Goal: Check status

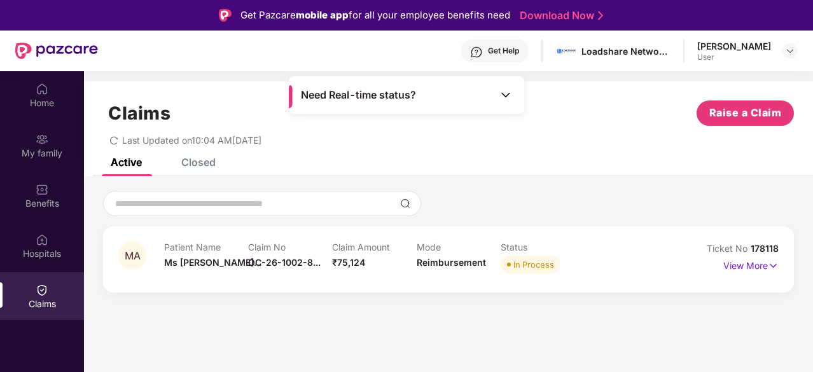
scroll to position [42, 0]
click at [748, 260] on p "View More" at bounding box center [750, 264] width 55 height 17
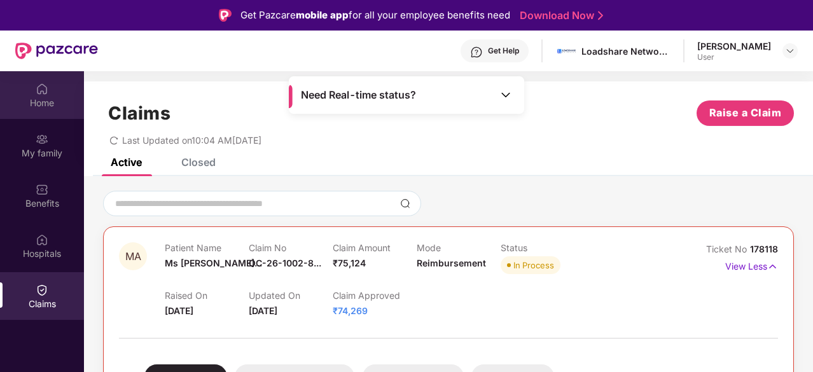
click at [34, 97] on div "Home" at bounding box center [42, 103] width 84 height 13
